Goal: Information Seeking & Learning: Learn about a topic

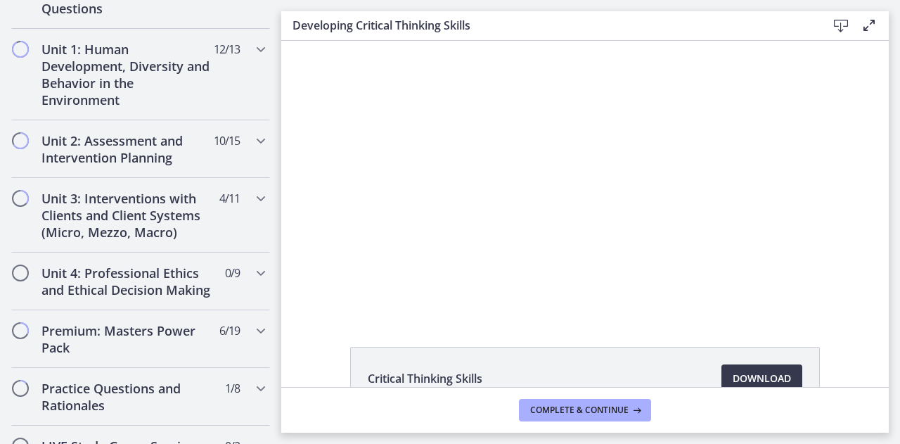
scroll to position [929, 0]
click at [128, 205] on h2 "Unit 3: Interventions with Clients and Client Systems (Micro, Mezzo, Macro)" at bounding box center [128, 214] width 172 height 51
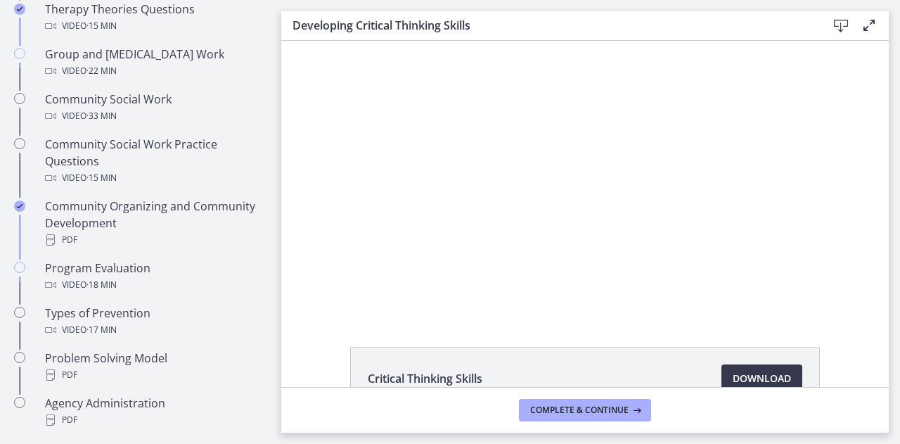
scroll to position [725, 0]
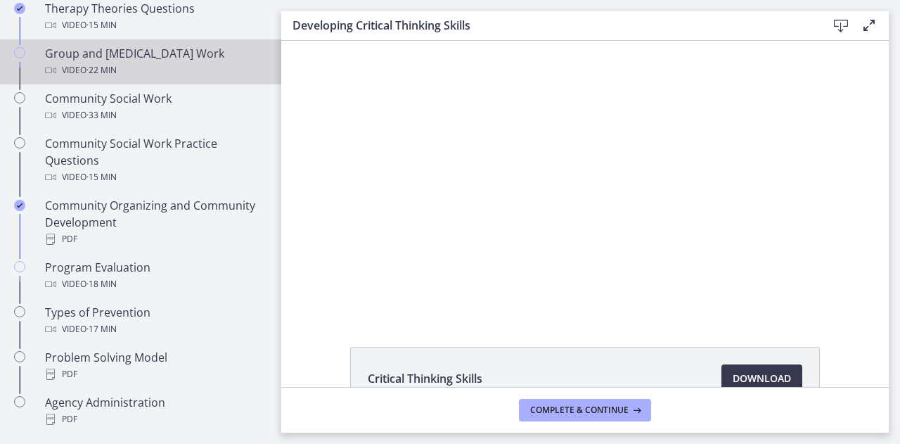
click at [114, 72] on span "· 22 min" at bounding box center [102, 70] width 30 height 17
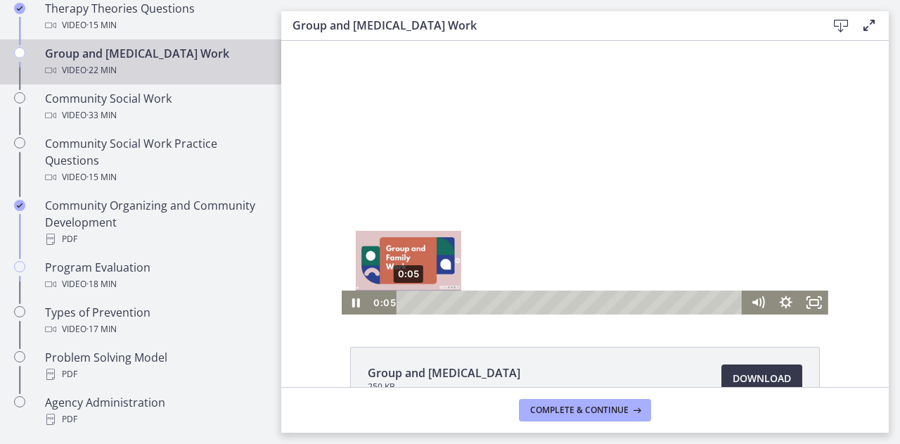
click at [407, 300] on div "0:05" at bounding box center [572, 303] width 330 height 24
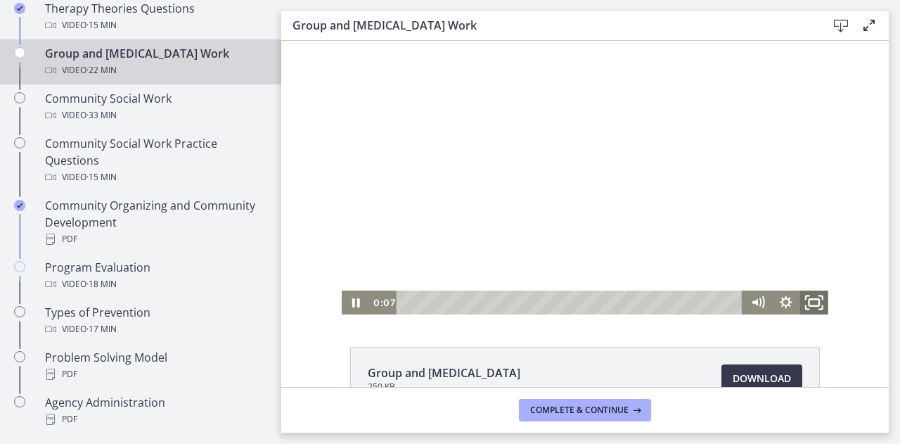
click at [800, 310] on icon "Fullscreen" at bounding box center [815, 302] width 34 height 29
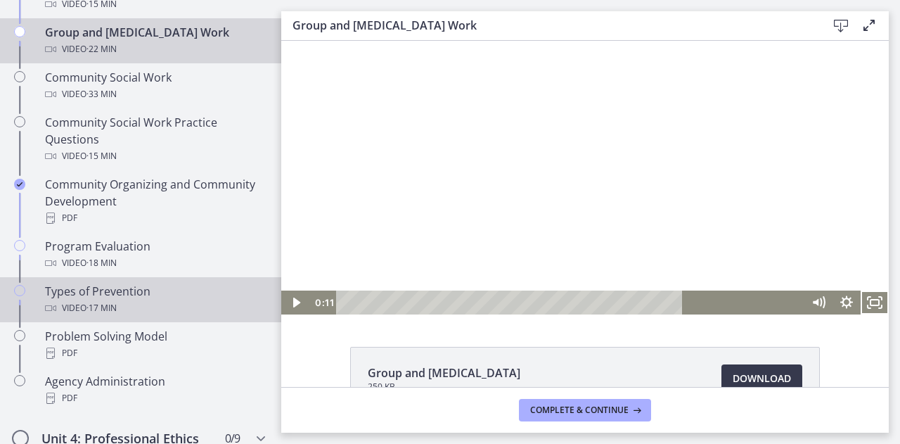
scroll to position [742, 0]
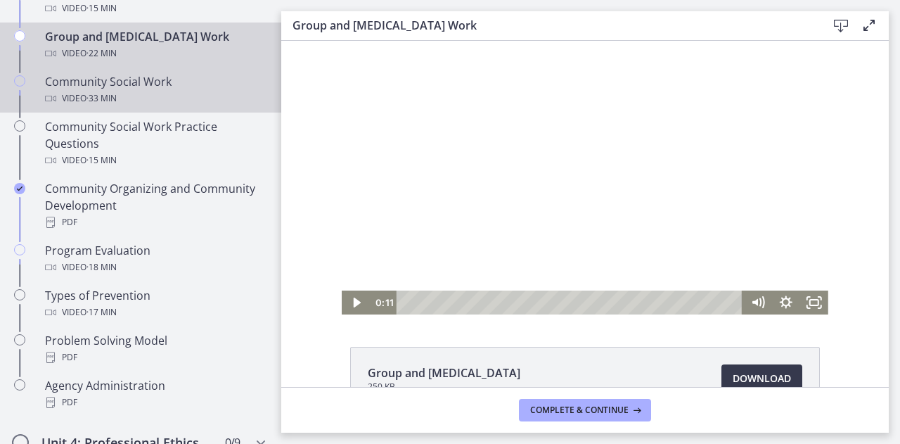
click at [111, 91] on span "· 33 min" at bounding box center [102, 98] width 30 height 17
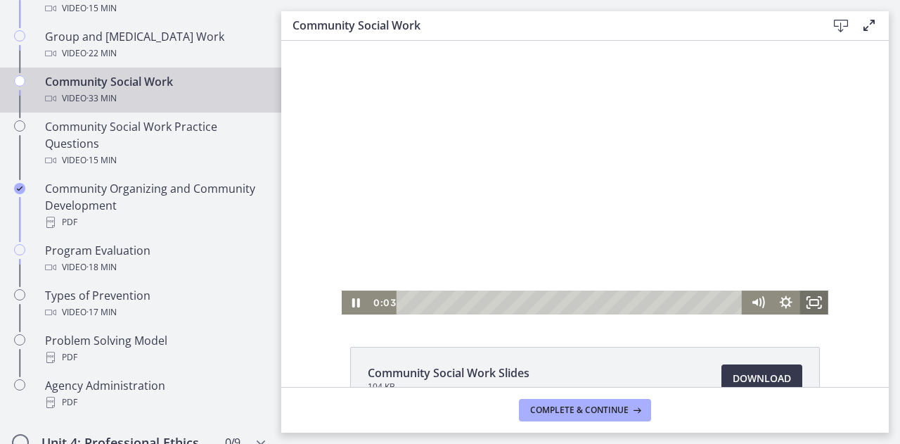
click at [810, 295] on icon "Fullscreen" at bounding box center [815, 303] width 28 height 24
click at [808, 300] on icon "Fullscreen" at bounding box center [815, 303] width 28 height 24
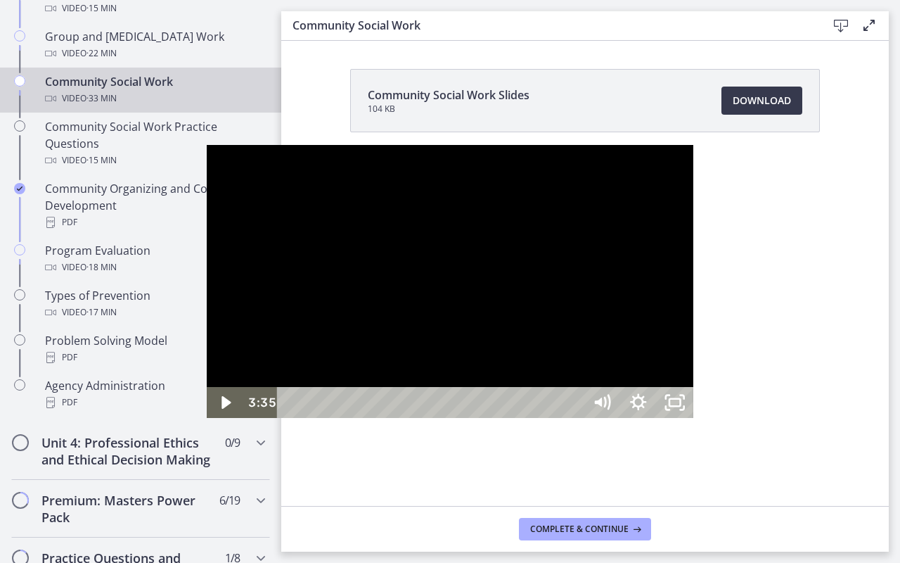
click at [340, 419] on div at bounding box center [450, 282] width 487 height 274
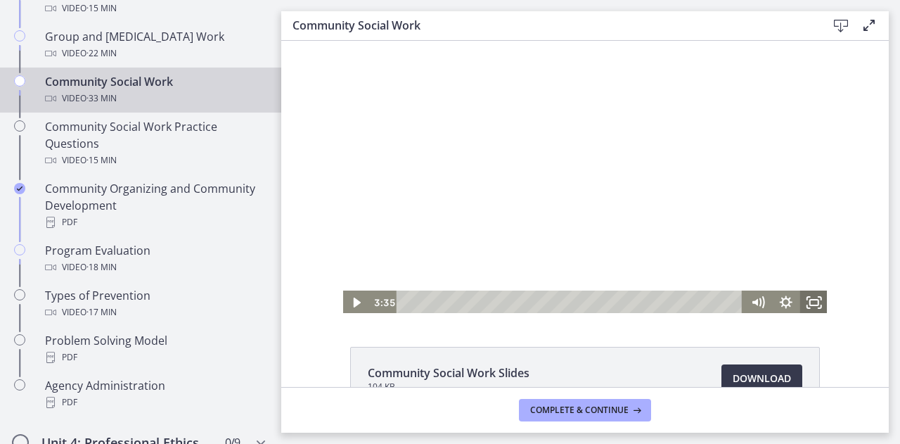
drag, startPoint x: 812, startPoint y: 303, endPoint x: 1093, endPoint y: 429, distance: 308.3
click at [812, 303] on icon "Fullscreen" at bounding box center [815, 303] width 28 height 24
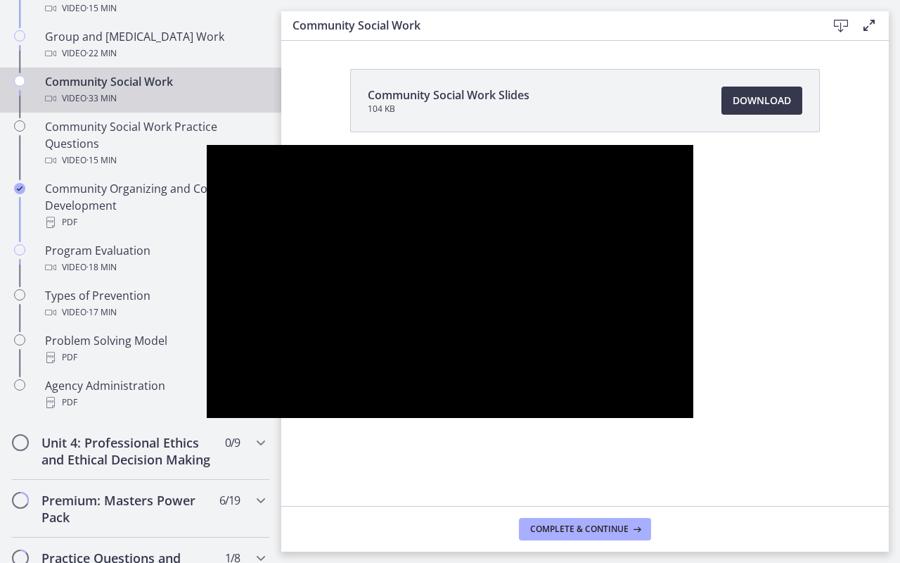
click at [694, 329] on div at bounding box center [450, 282] width 487 height 274
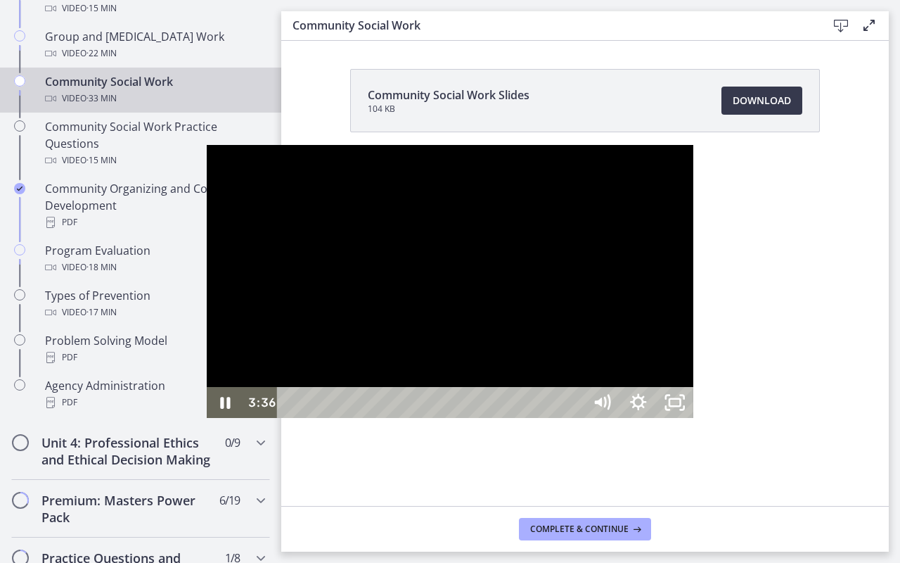
click at [694, 329] on div at bounding box center [450, 282] width 487 height 274
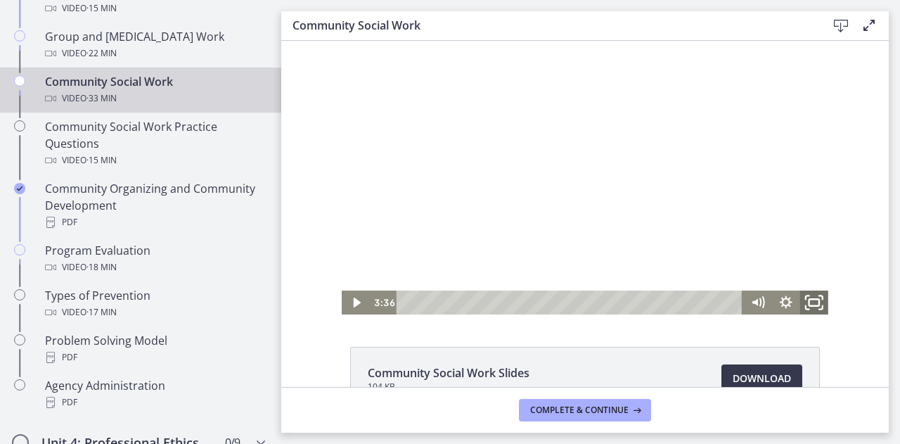
click at [815, 299] on icon "Fullscreen" at bounding box center [815, 302] width 34 height 29
click at [819, 299] on icon "Fullscreen" at bounding box center [815, 303] width 28 height 24
click at [810, 305] on icon "Fullscreen" at bounding box center [815, 303] width 28 height 24
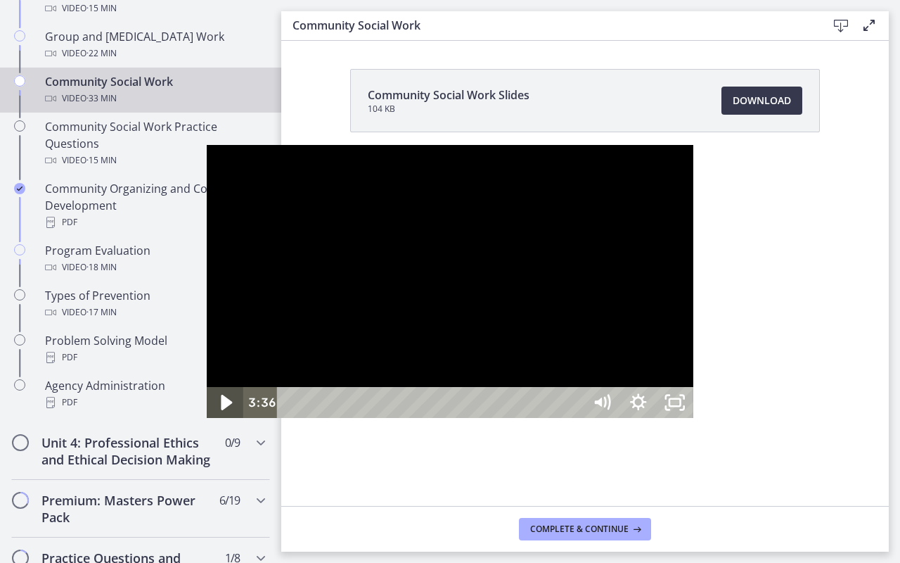
click at [222, 411] on icon "Play Video" at bounding box center [227, 402] width 11 height 15
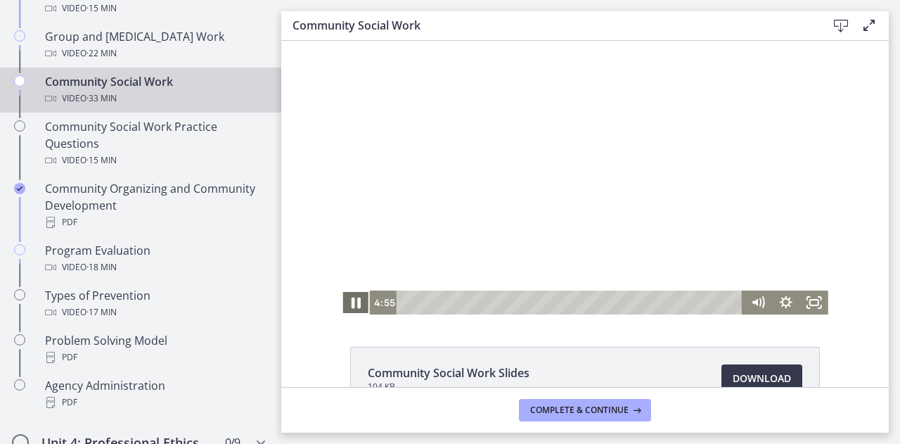
click at [352, 306] on icon "Pause" at bounding box center [356, 303] width 9 height 11
click at [803, 300] on icon "Fullscreen" at bounding box center [815, 303] width 28 height 24
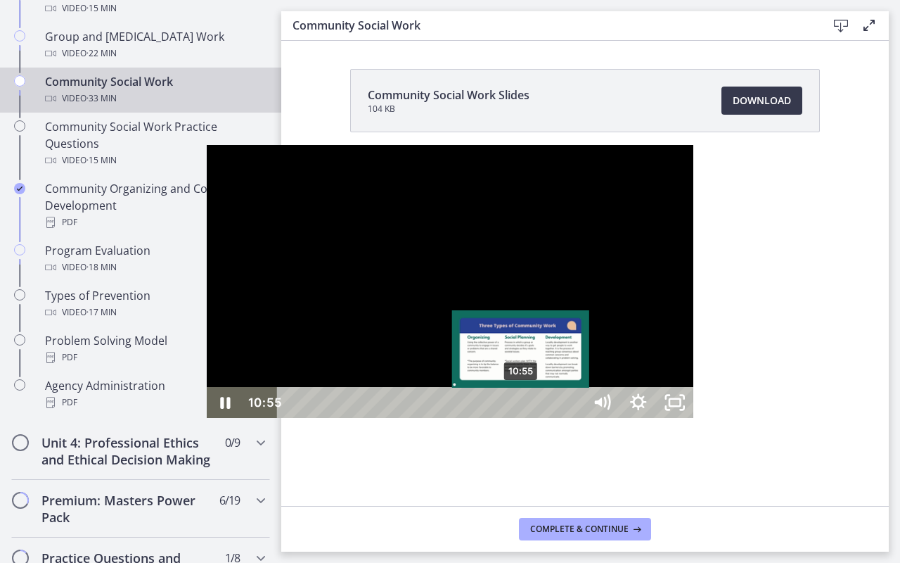
click at [316, 418] on div "10:55" at bounding box center [433, 402] width 284 height 31
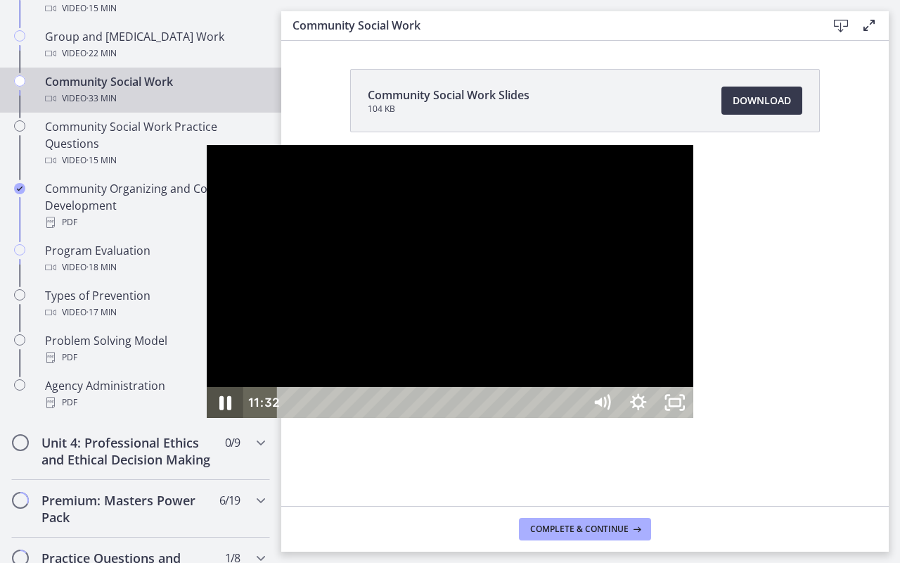
click at [203, 421] on icon "Pause" at bounding box center [225, 402] width 44 height 37
click at [207, 387] on button "Play Video" at bounding box center [225, 402] width 37 height 31
click at [207, 387] on button "Pause" at bounding box center [225, 402] width 37 height 31
click at [207, 387] on button "Play Video" at bounding box center [225, 402] width 37 height 31
click at [207, 387] on button "Pause" at bounding box center [225, 402] width 37 height 31
